Goal: Information Seeking & Learning: Find specific fact

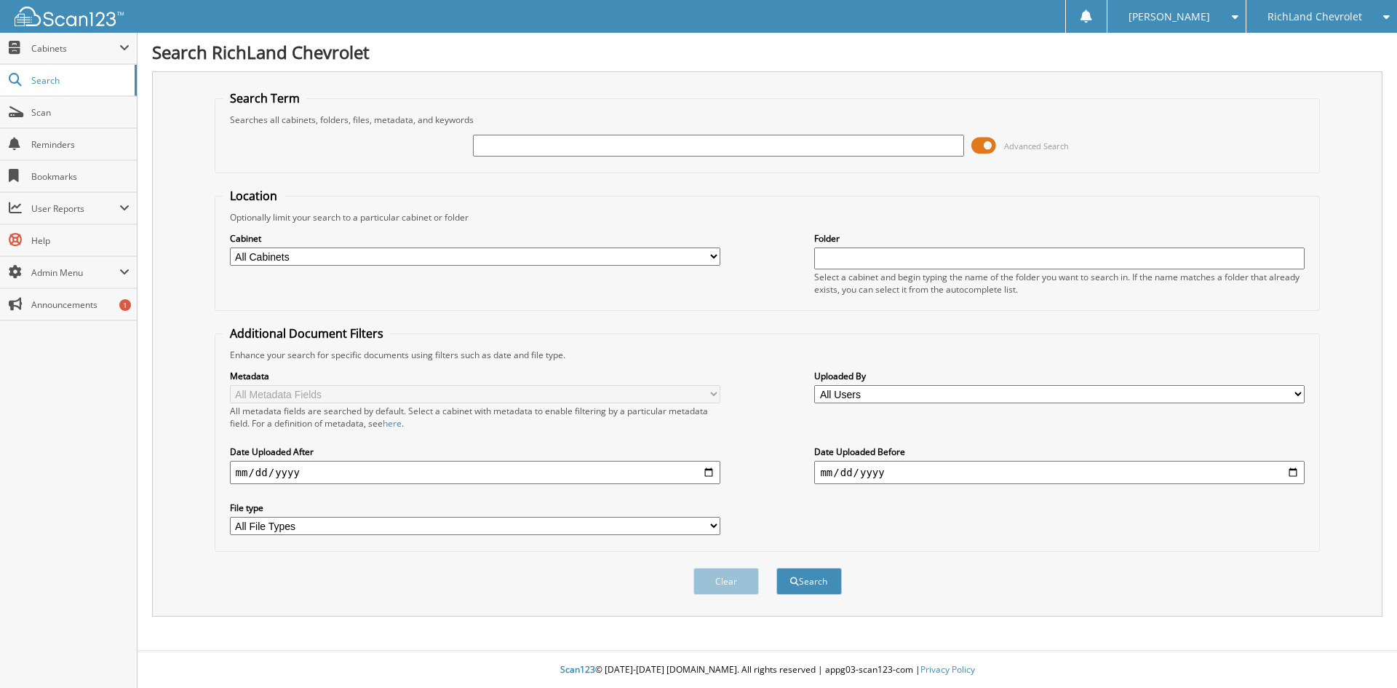
click at [726, 143] on input "text" at bounding box center [718, 146] width 491 height 22
type input "RICARDITO PUENTES"
click at [777, 568] on button "Search" at bounding box center [809, 581] width 65 height 27
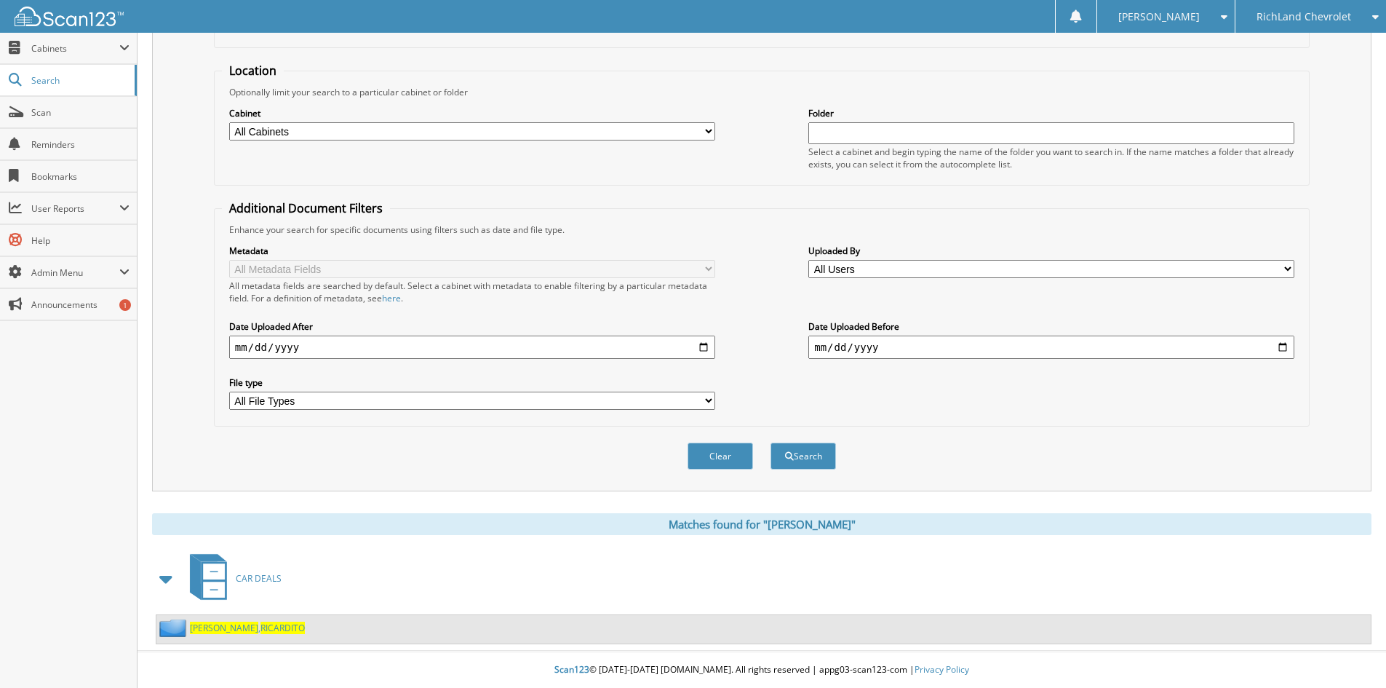
click at [261, 632] on span "RICARDITO" at bounding box center [283, 628] width 44 height 12
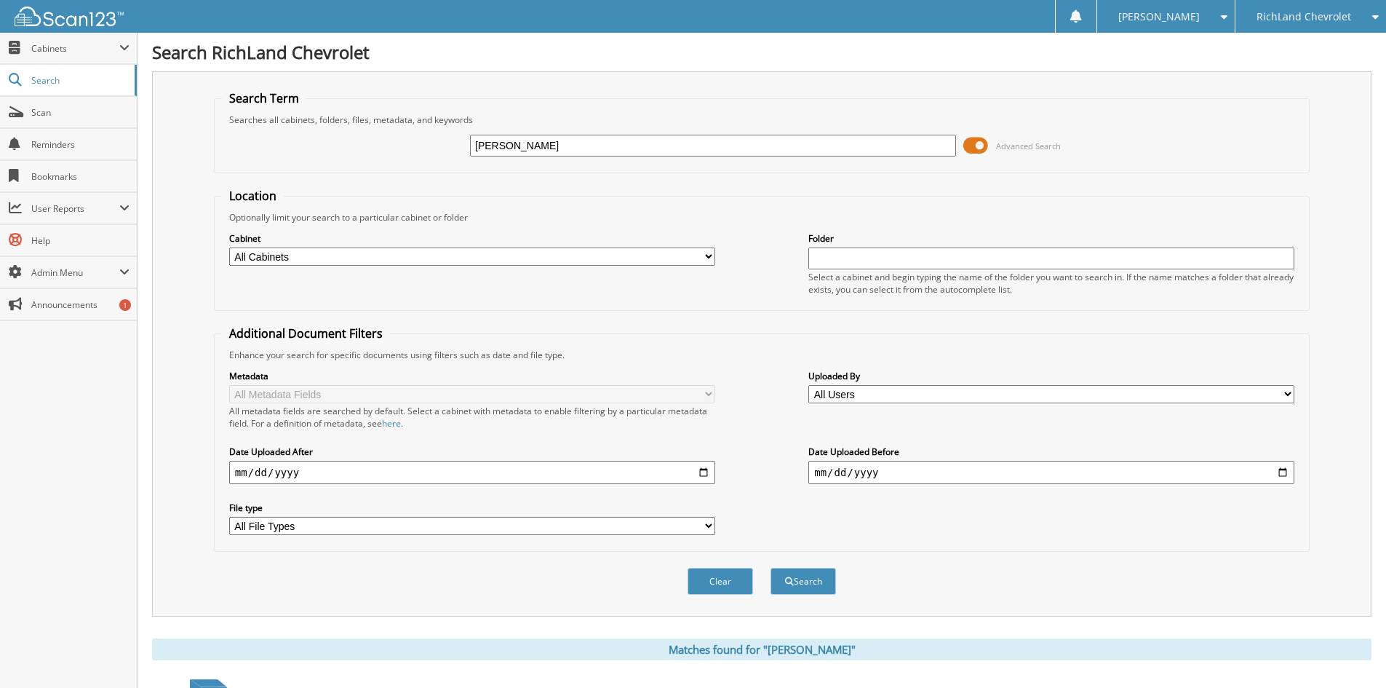
drag, startPoint x: 504, startPoint y: 151, endPoint x: 409, endPoint y: 167, distance: 95.8
click at [435, 156] on div "RICARDITO PUENTES Advanced Search" at bounding box center [762, 145] width 1080 height 39
type input "[PERSON_NAME]"
click at [771, 568] on button "Search" at bounding box center [803, 581] width 65 height 27
click at [579, 145] on input "[PERSON_NAME]" at bounding box center [713, 146] width 486 height 22
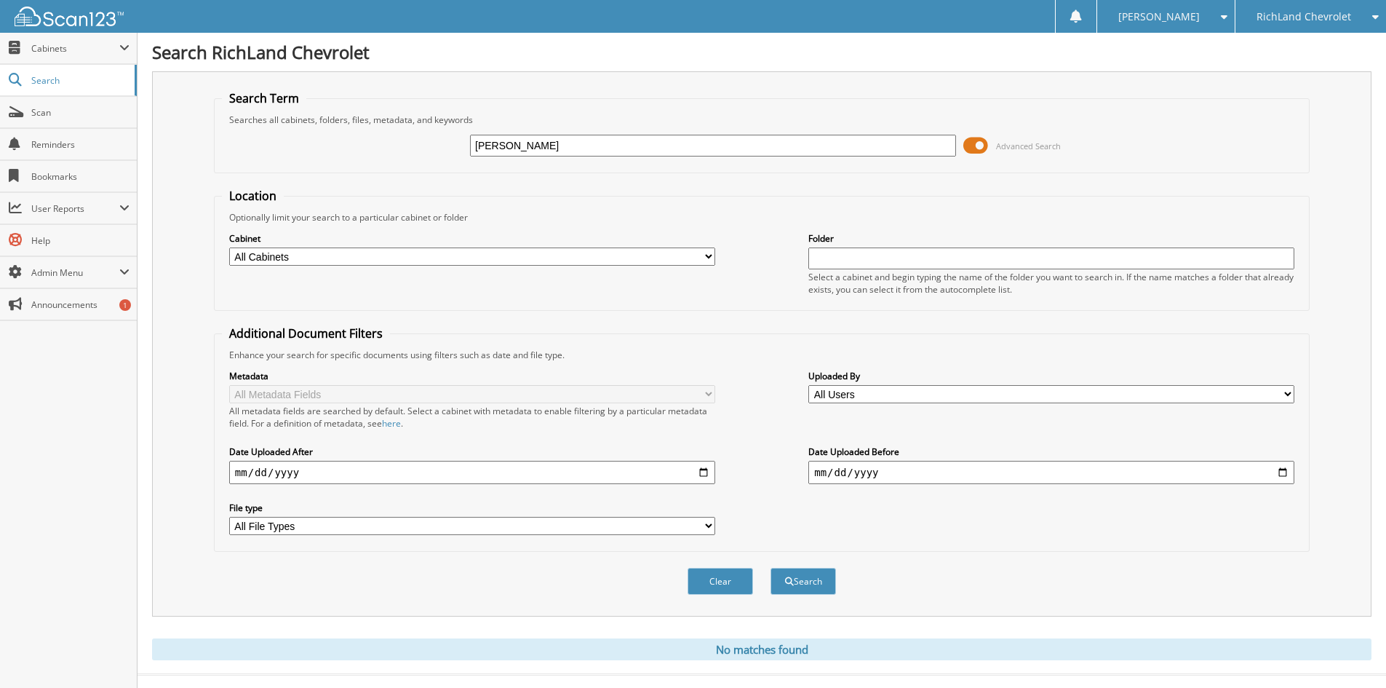
click at [730, 156] on div "[PERSON_NAME]" at bounding box center [713, 145] width 486 height 25
click at [763, 149] on input "[PERSON_NAME]" at bounding box center [713, 146] width 486 height 22
click at [771, 568] on button "Search" at bounding box center [803, 581] width 65 height 27
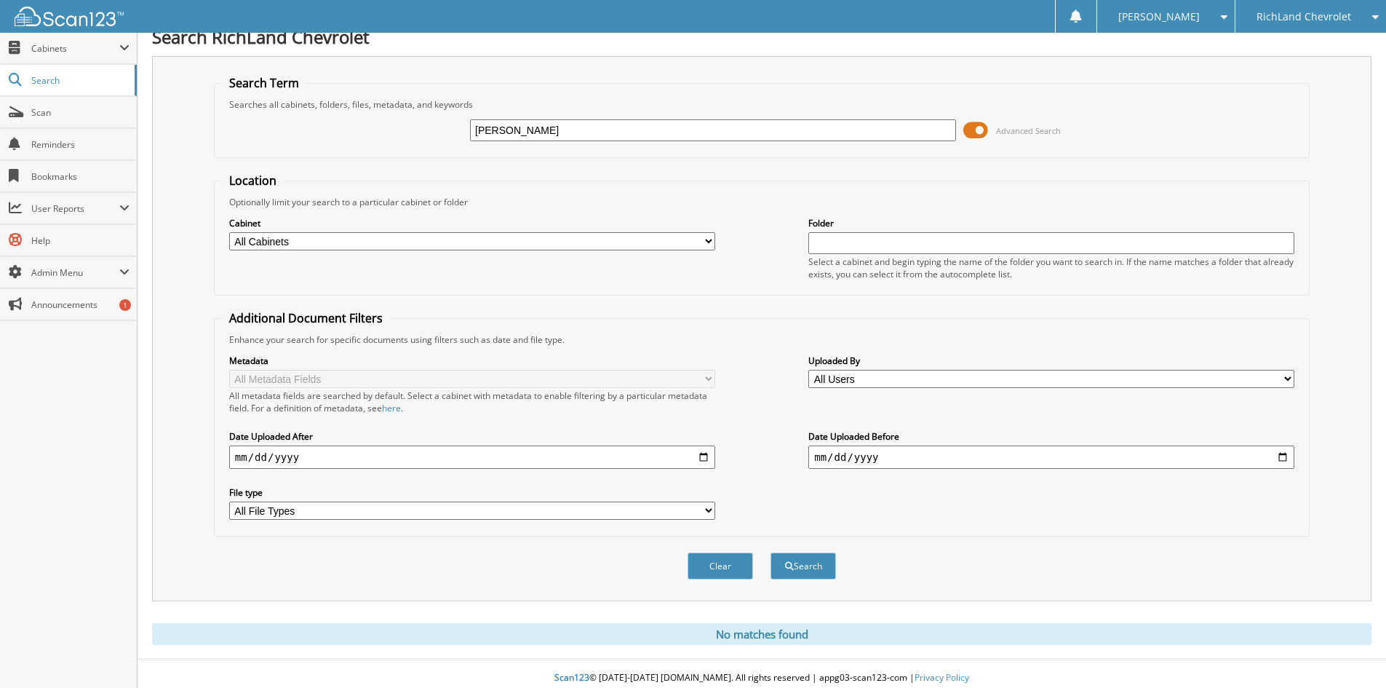
scroll to position [24, 0]
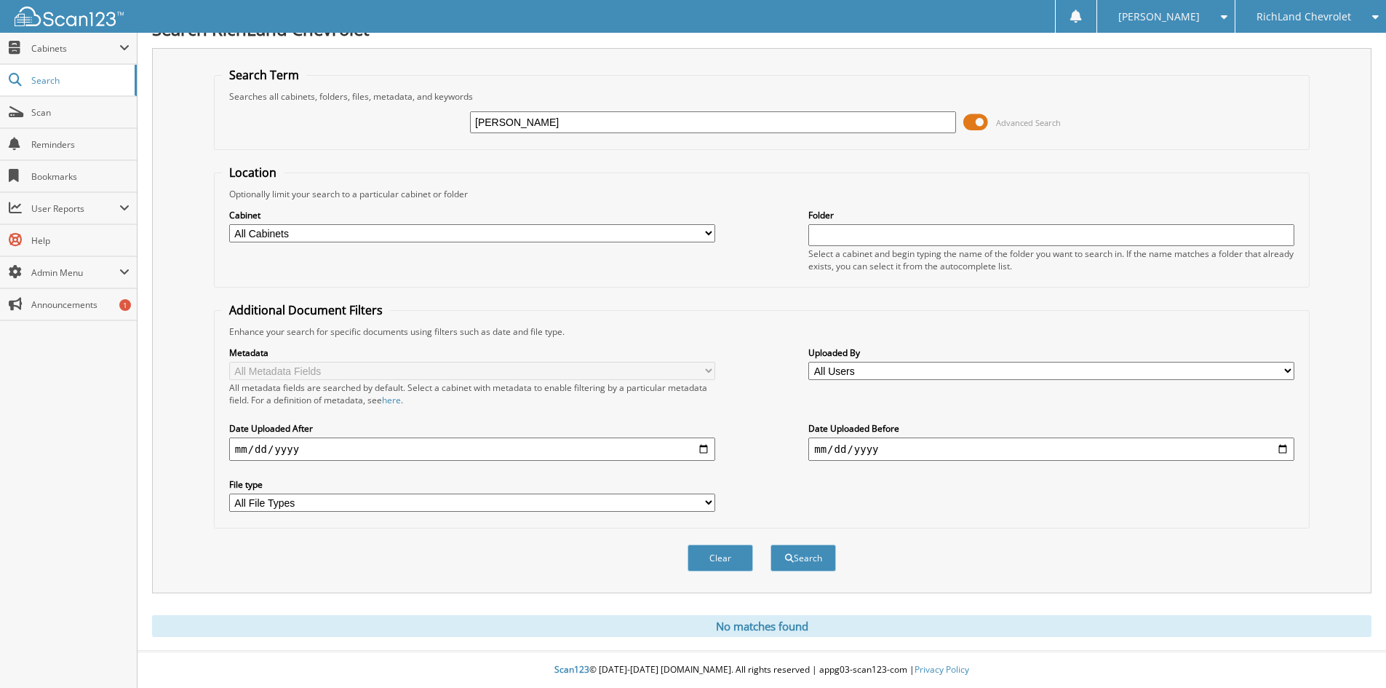
click at [636, 126] on input "elissa PUENTES" at bounding box center [713, 122] width 486 height 22
click at [635, 126] on input "elissa PUENTES" at bounding box center [713, 122] width 486 height 22
paste input "25GS0675A"
type input "25GS0675A"
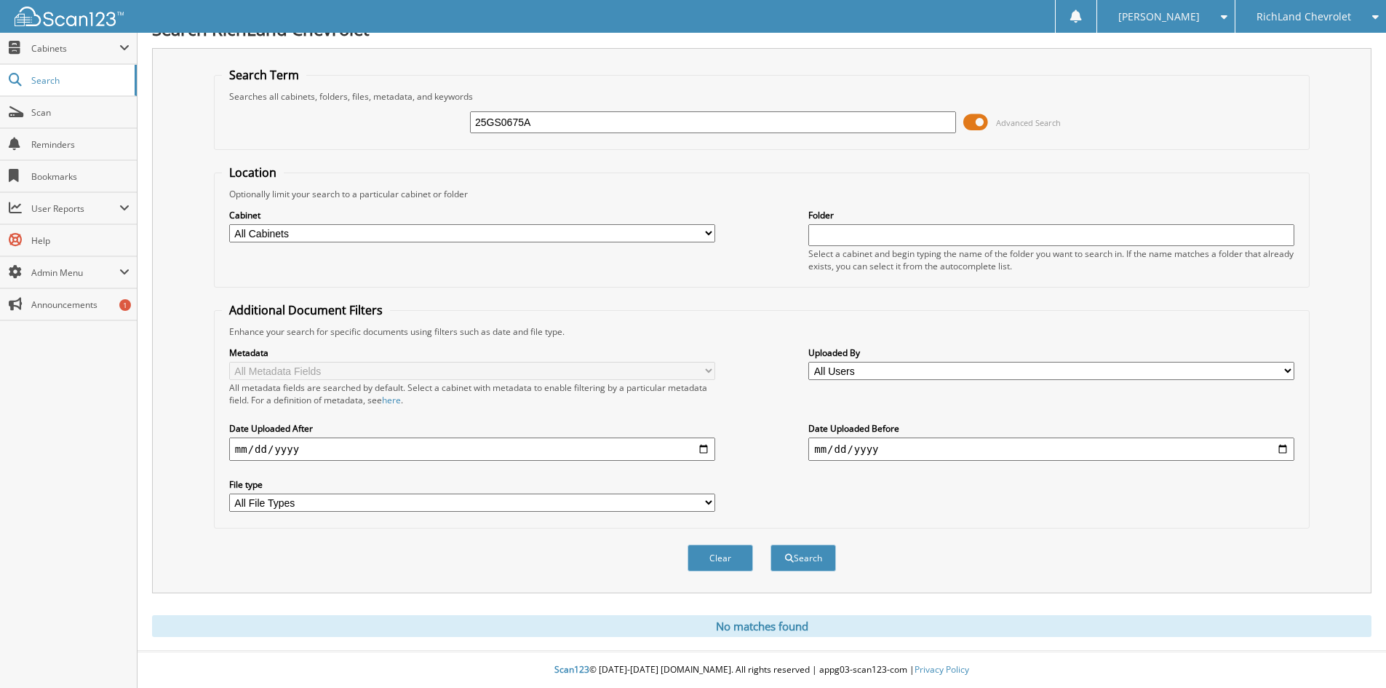
click at [771, 544] on button "Search" at bounding box center [803, 557] width 65 height 27
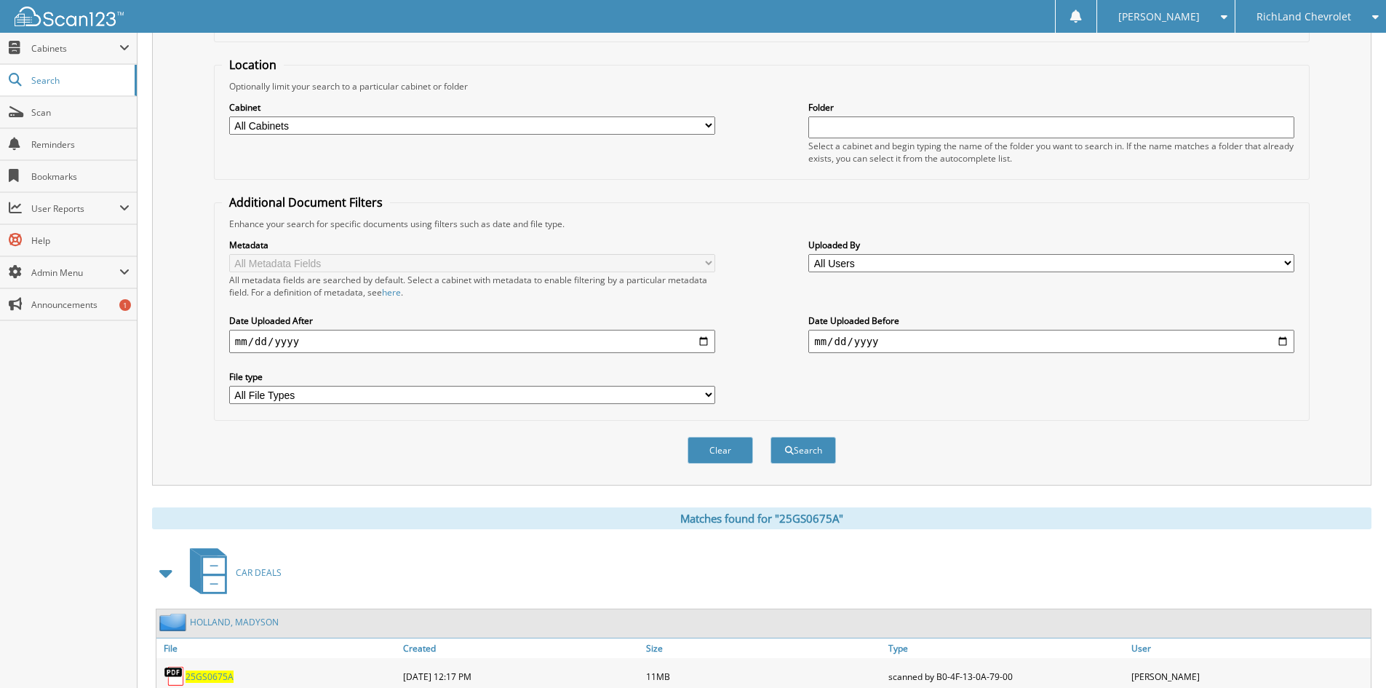
scroll to position [207, 0]
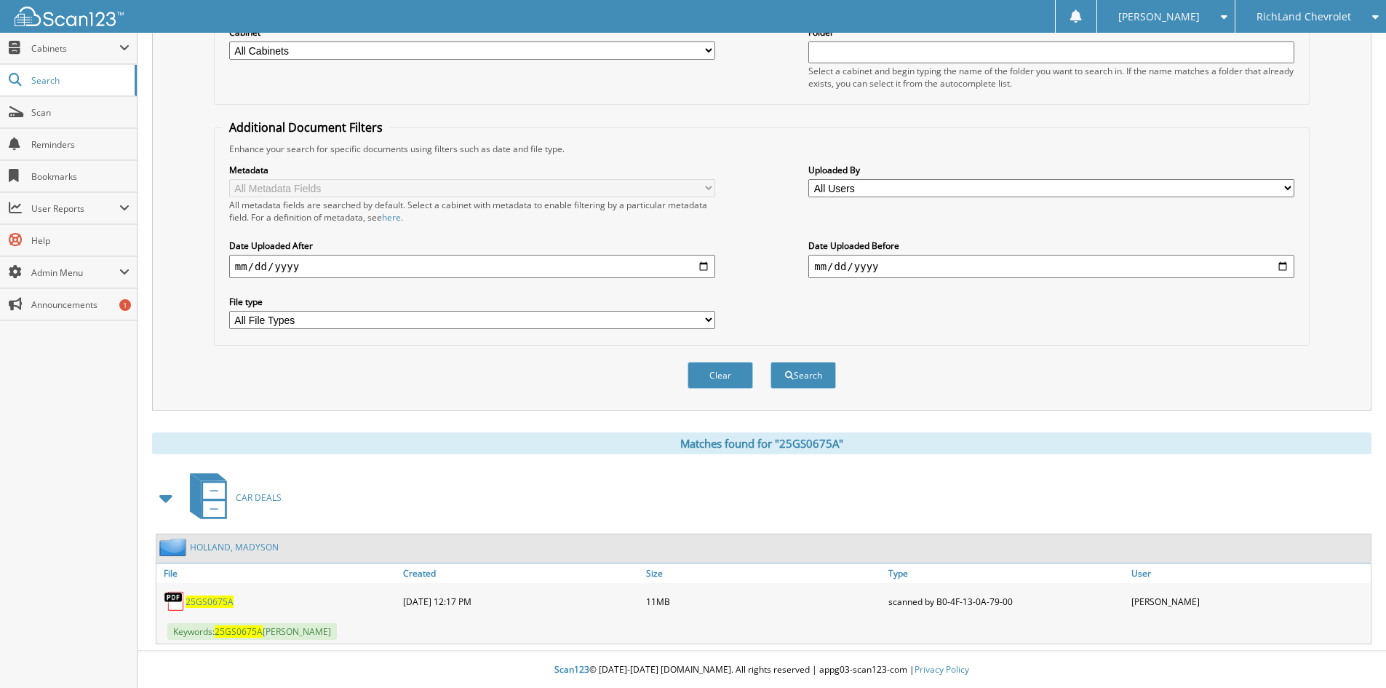
click at [226, 599] on span "25GS0675A" at bounding box center [210, 601] width 48 height 12
click at [1299, 20] on span "RichLand Chevrolet" at bounding box center [1304, 16] width 95 height 9
click at [1284, 47] on link "RichLand CDJR" at bounding box center [1311, 45] width 151 height 25
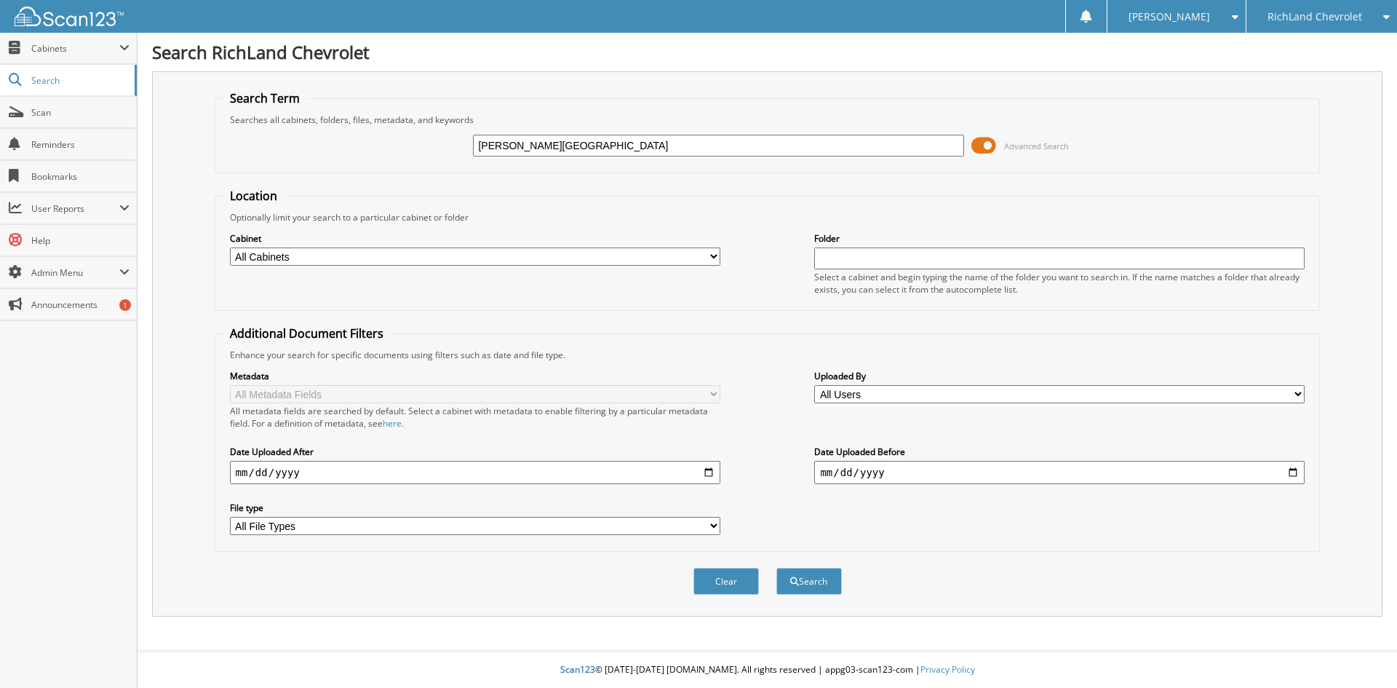
type input "[PERSON_NAME][GEOGRAPHIC_DATA]"
click at [777, 568] on button "Search" at bounding box center [809, 581] width 65 height 27
